Goal: Task Accomplishment & Management: Manage account settings

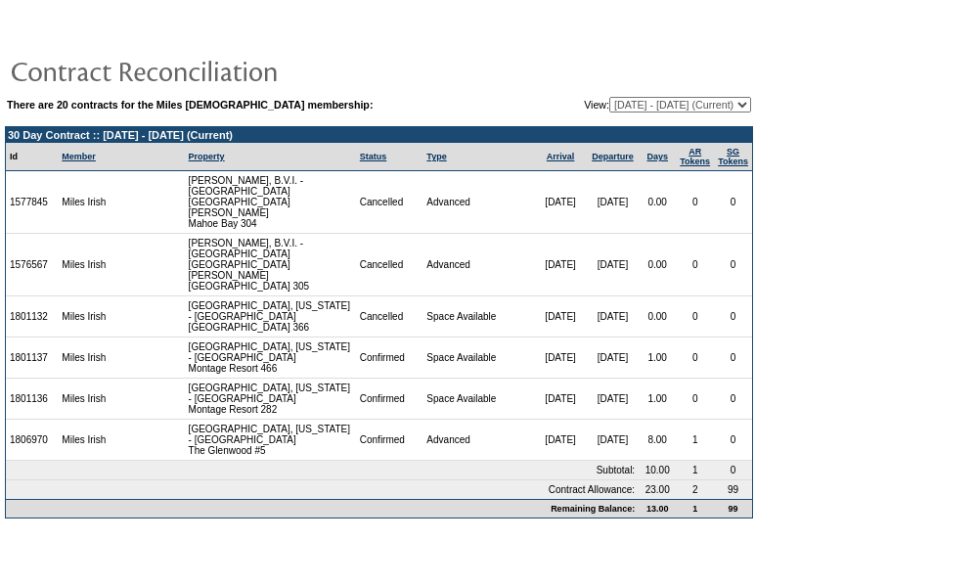
click at [669, 95] on table "There are 20 contracts for the Miles Irish membership: View: 11/10/08 - 03/31/1…" at bounding box center [379, 105] width 748 height 20
click at [651, 105] on select "11/10/08 - 03/31/10 04/01/10 - 03/31/11 04/01/11 - 03/31/12 04/01/12 - 03/31/13…" at bounding box center [680, 105] width 142 height 16
select select "123305"
click at [609, 97] on select "11/10/08 - 03/31/10 04/01/10 - 03/31/11 04/01/11 - 03/31/12 04/01/12 - 03/31/13…" at bounding box center [680, 105] width 142 height 16
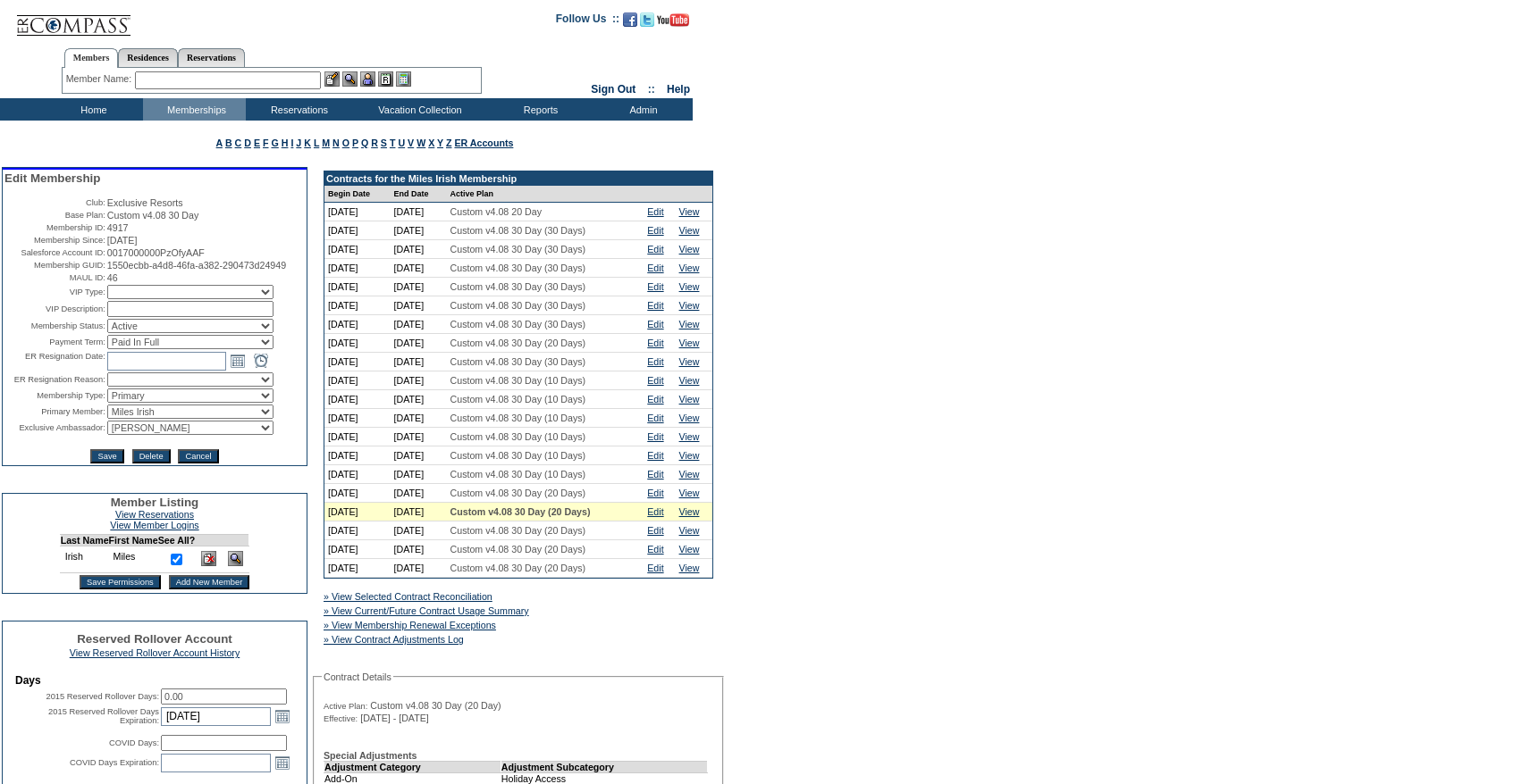
click at [1206, 107] on div "Member Listing Search Availability Browse Calendars Cancellation Wish List Make…" at bounding box center [757, 110] width 1515 height 22
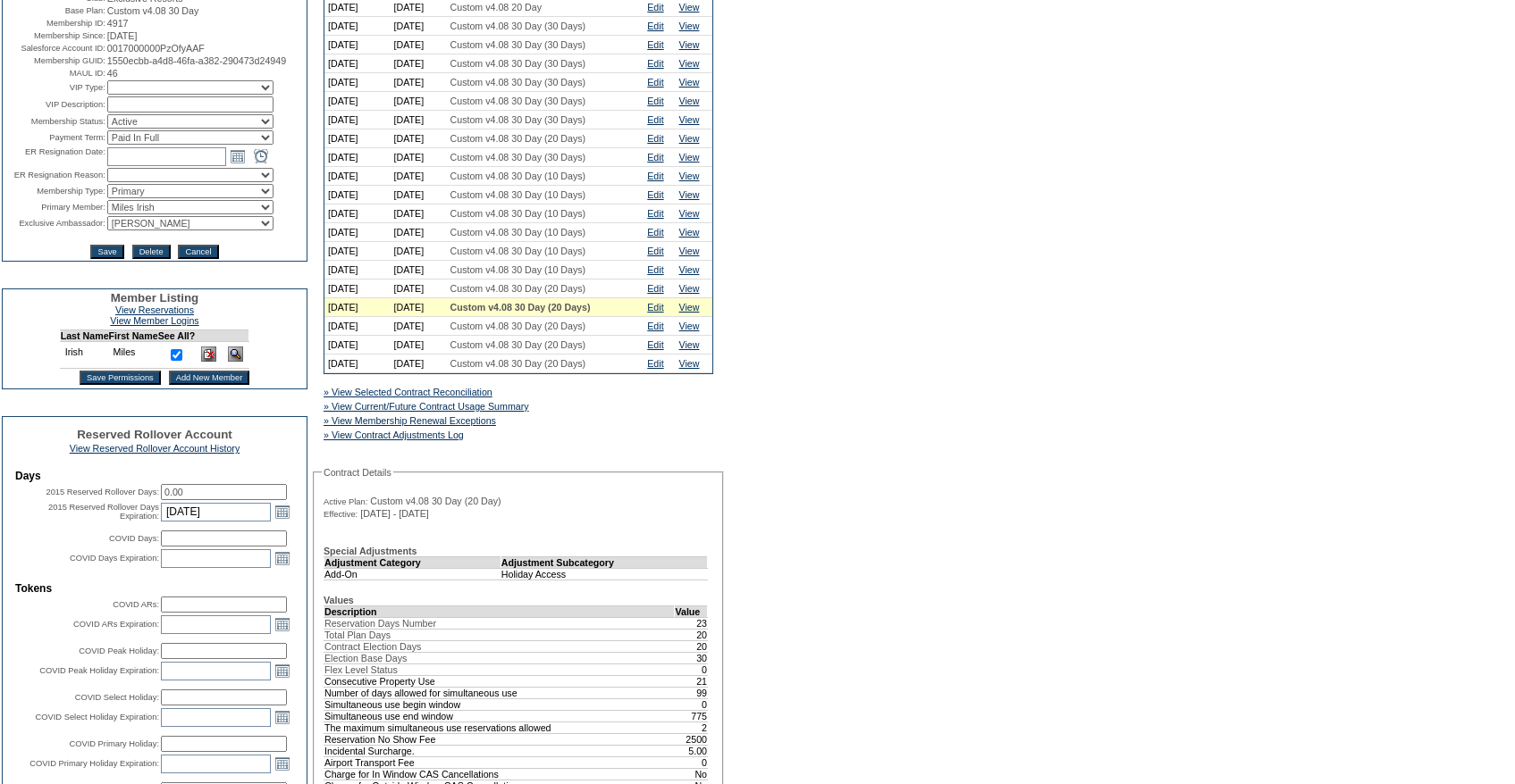
scroll to position [202, 0]
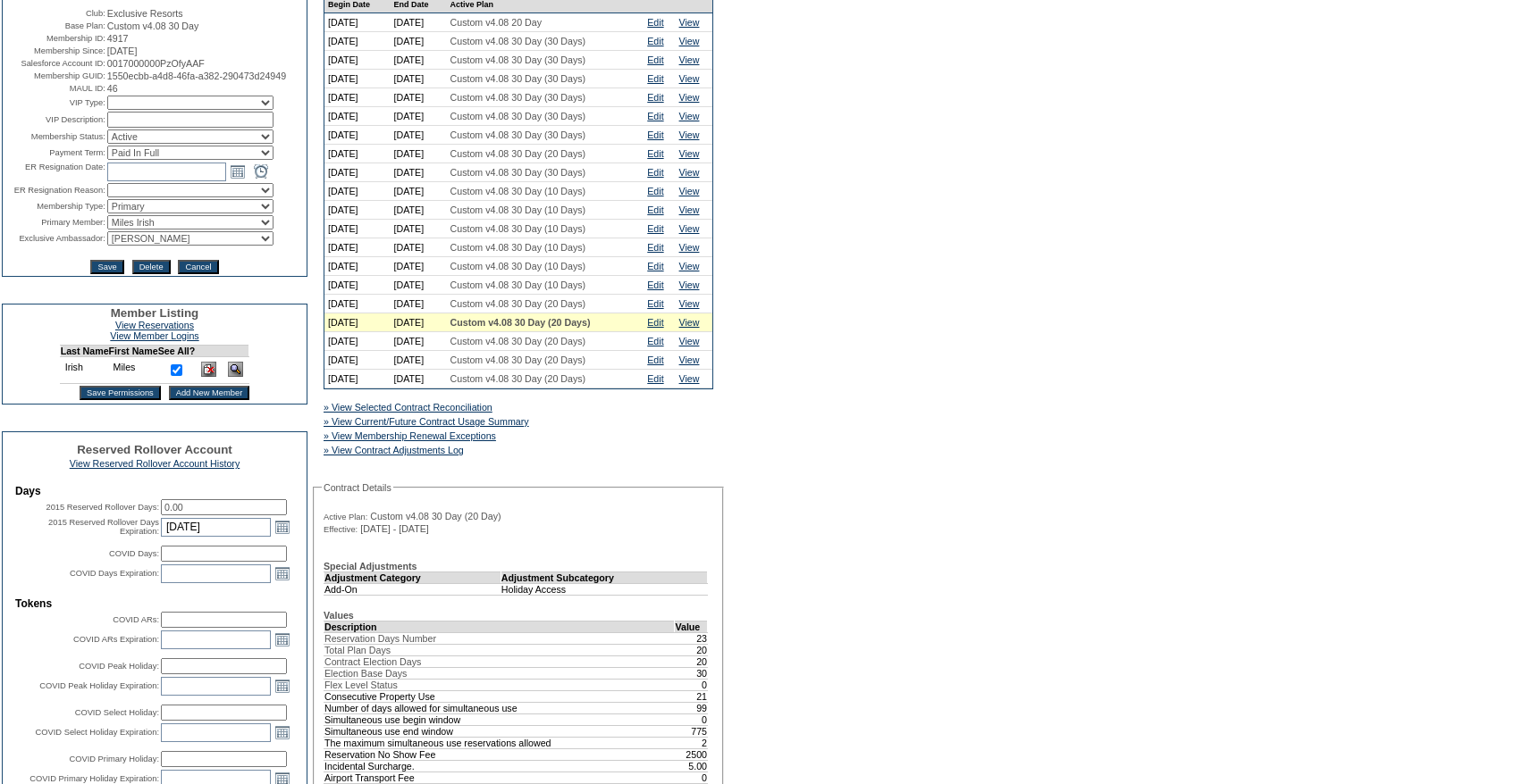
scroll to position [0, 0]
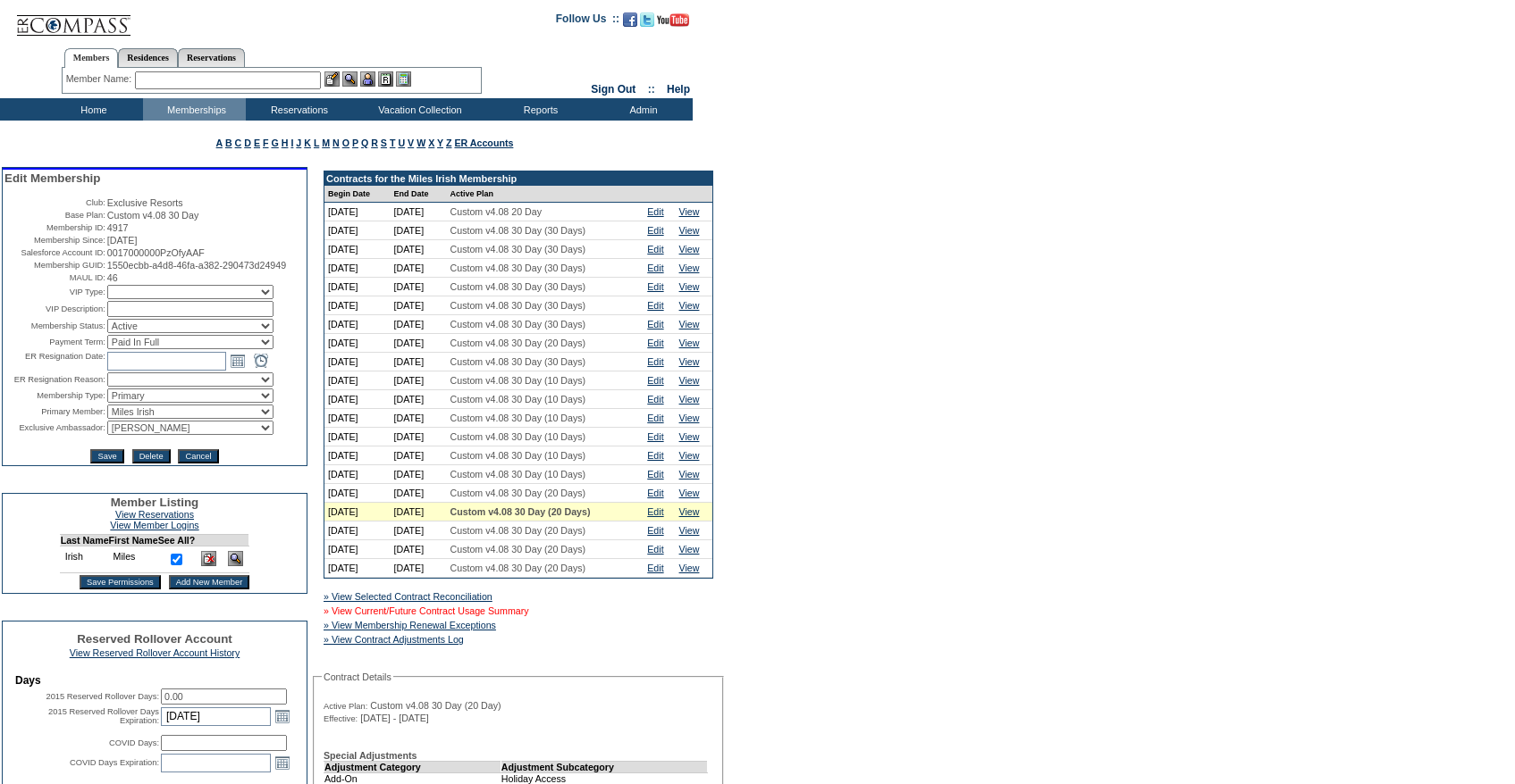
click at [500, 617] on link "» View Current/Future Contract Usage Summary" at bounding box center [426, 611] width 206 height 11
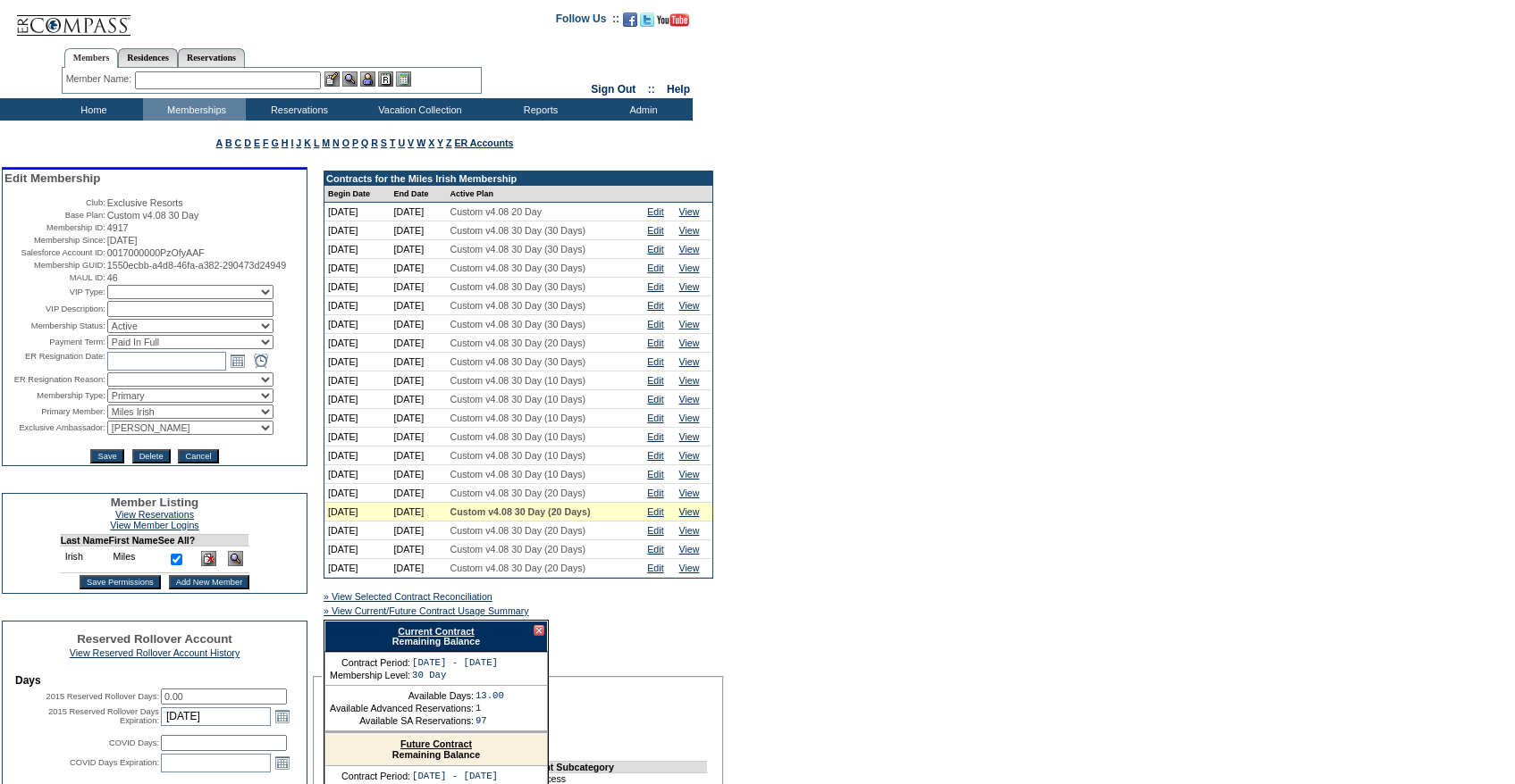
click at [439, 637] on link "Current Contract" at bounding box center [435, 631] width 76 height 11
click at [663, 517] on link "Edit" at bounding box center [656, 512] width 16 height 11
